Goal: Information Seeking & Learning: Learn about a topic

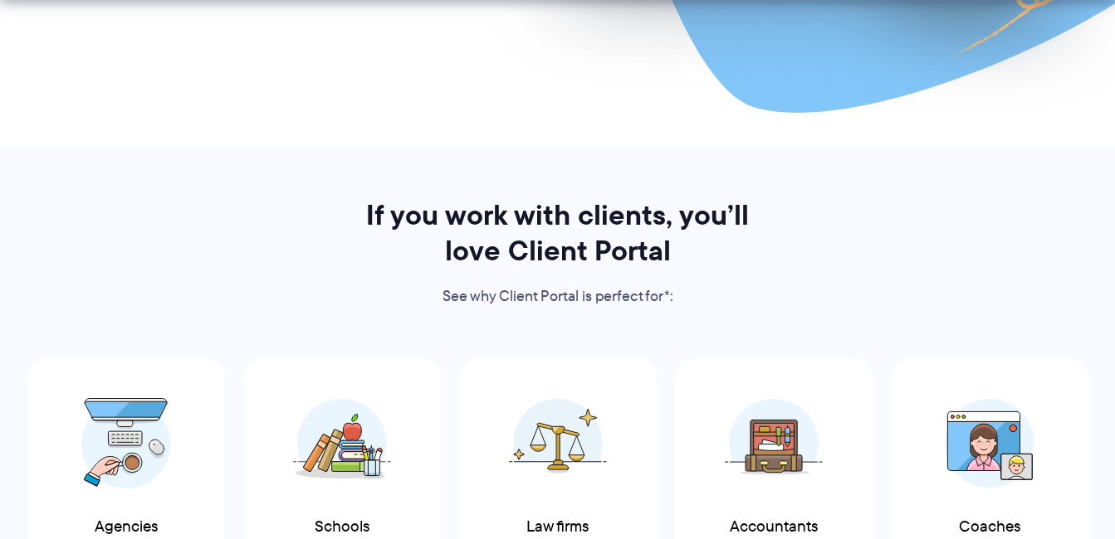
scroll to position [747, 0]
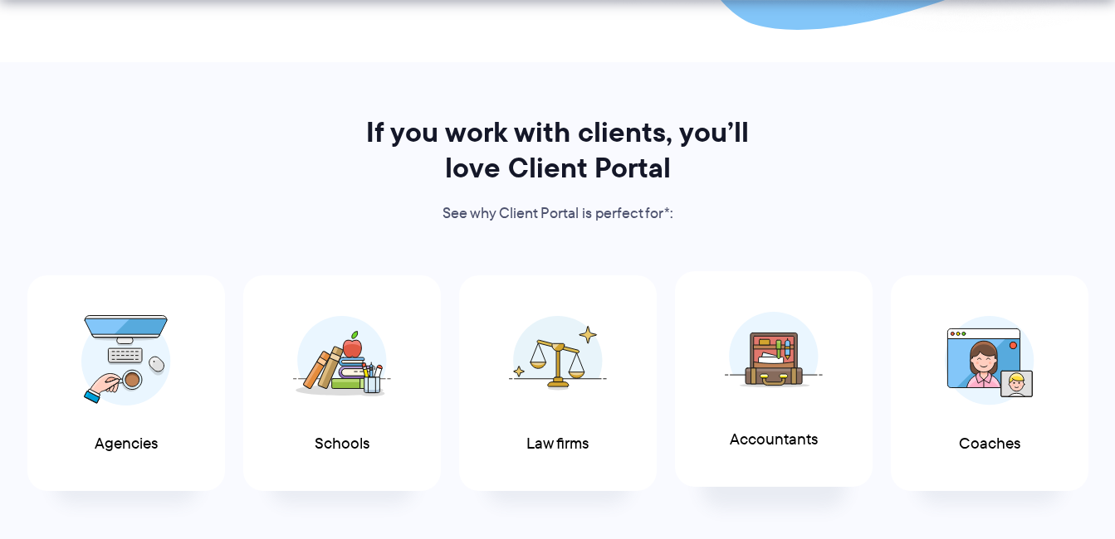
click at [759, 378] on img at bounding box center [774, 356] width 98 height 90
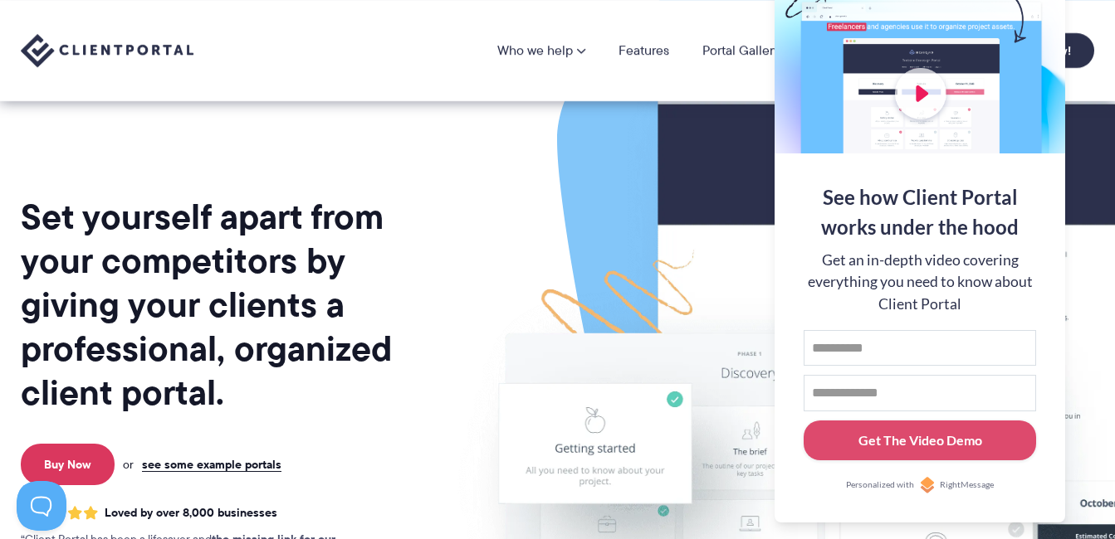
scroll to position [0, 0]
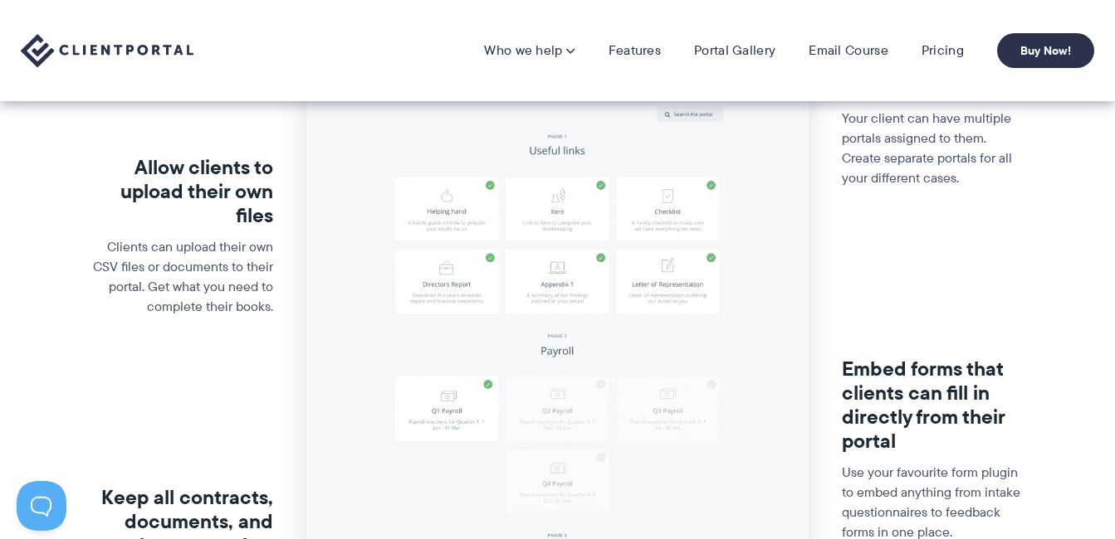
scroll to position [498, 0]
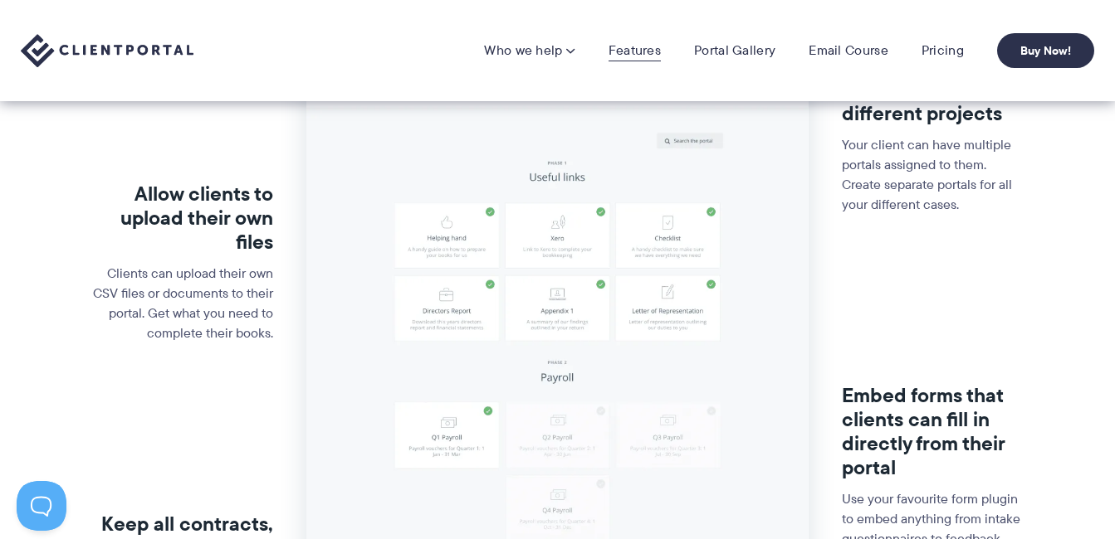
click at [636, 46] on link "Features" at bounding box center [634, 50] width 52 height 17
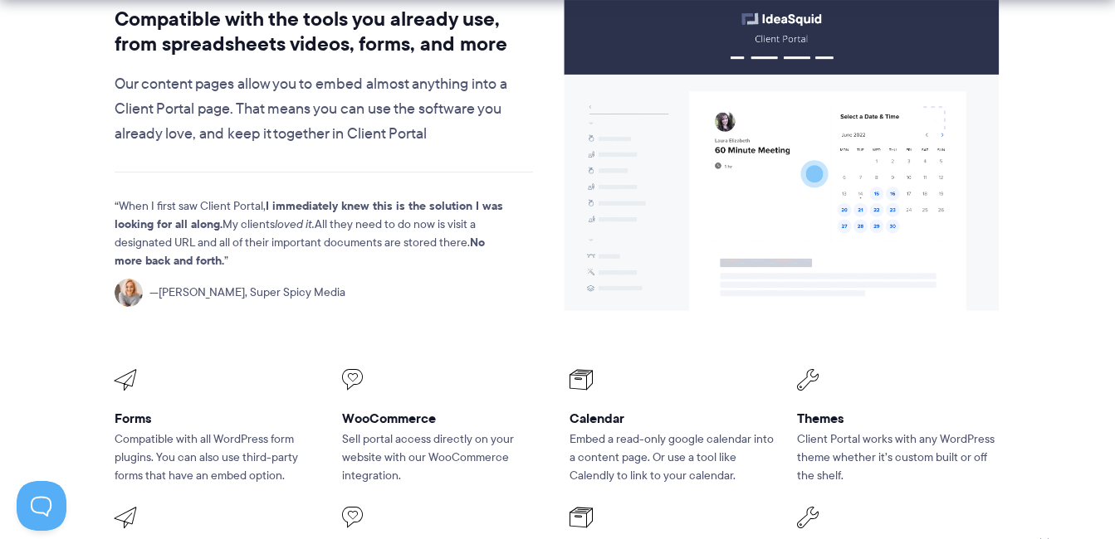
scroll to position [2075, 0]
